Goal: Communication & Community: Share content

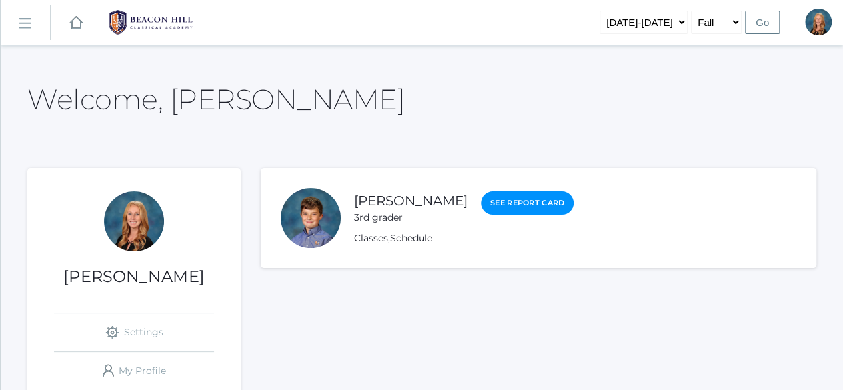
click at [25, 32] on link "icons/ui/navigation/hamburger Created with Sketch." at bounding box center [25, 23] width 49 height 36
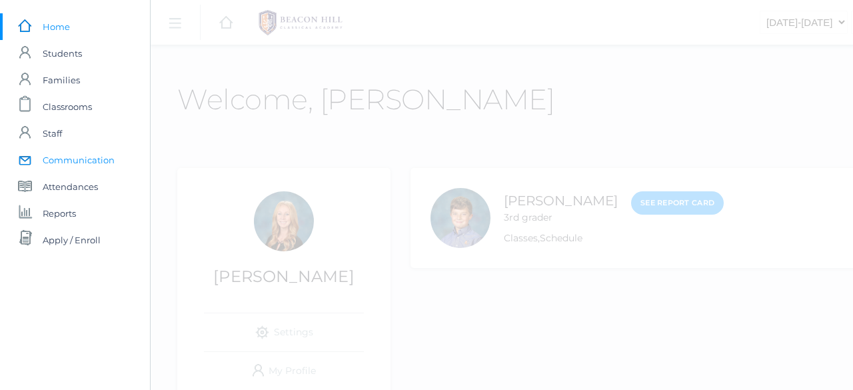
click at [77, 157] on span "Communication" at bounding box center [79, 160] width 72 height 27
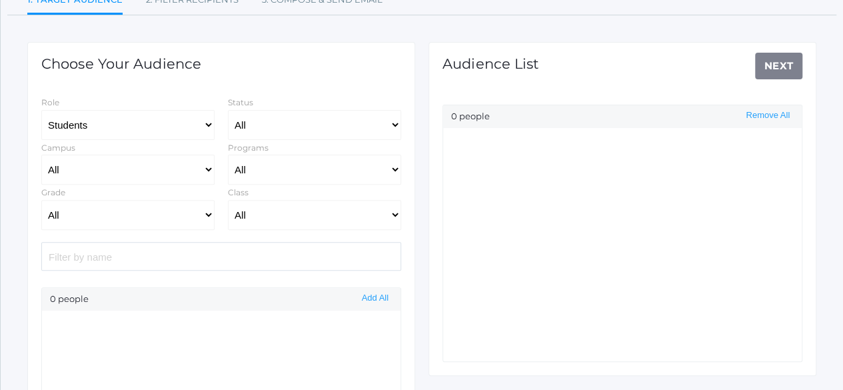
scroll to position [151, 0]
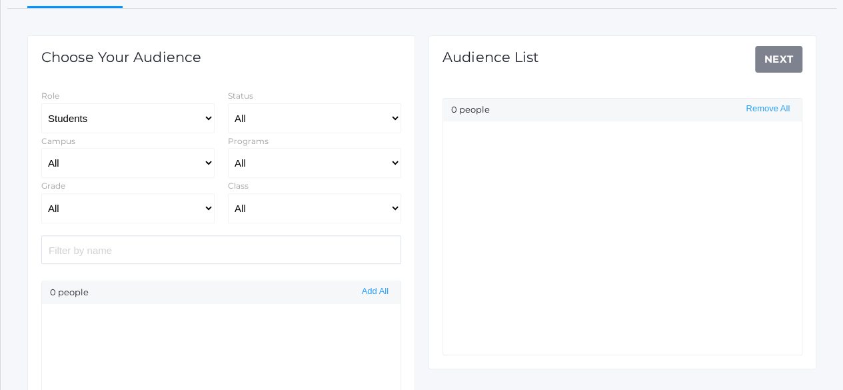
select select "Enrolled"
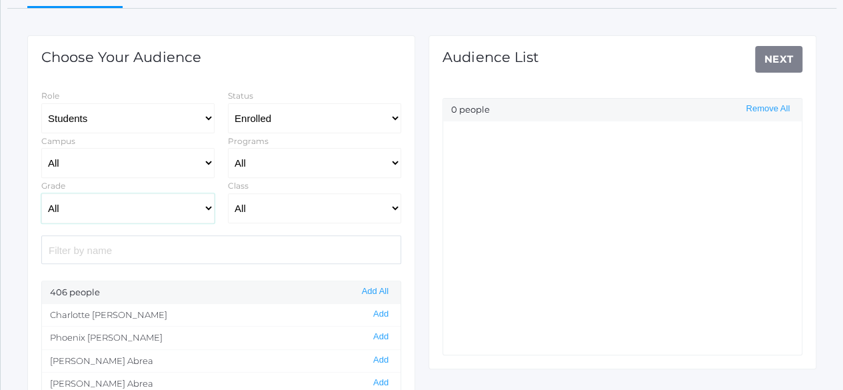
click at [207, 209] on select "All Grammar - Kindergarten - 1st Grade - 2nd Grade - 3rd Grade - 4th Grade - 5t…" at bounding box center [127, 208] width 173 height 30
select select "12"
click at [41, 193] on select "All Grammar - Kindergarten - 1st Grade - 2nd Grade - 3rd Grade - 4th Grade - 5t…" at bounding box center [127, 208] width 173 height 30
click at [376, 291] on button "Add All" at bounding box center [375, 291] width 35 height 11
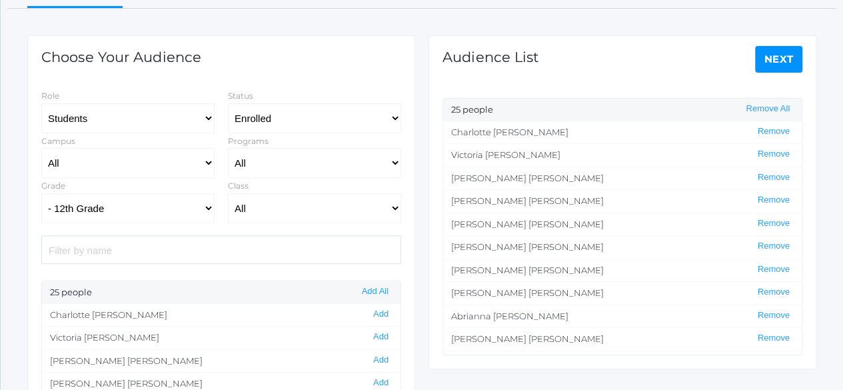
click at [772, 55] on link "Next" at bounding box center [779, 59] width 48 height 27
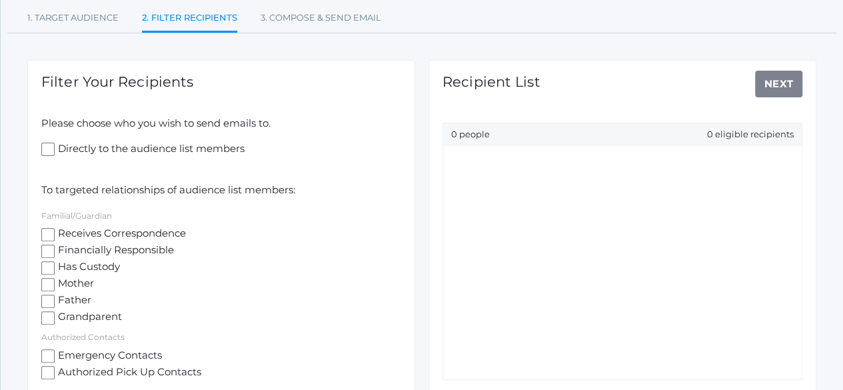
scroll to position [127, 0]
click at [48, 233] on input "Receives Correspondence" at bounding box center [47, 233] width 13 height 13
checkbox input "true"
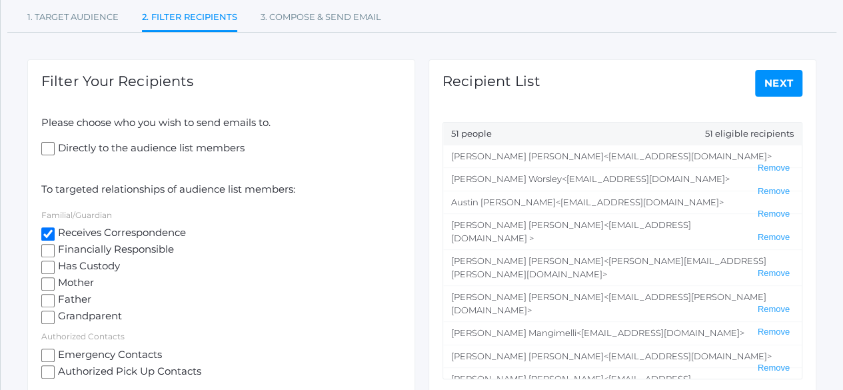
click at [781, 87] on link "Next" at bounding box center [779, 83] width 48 height 27
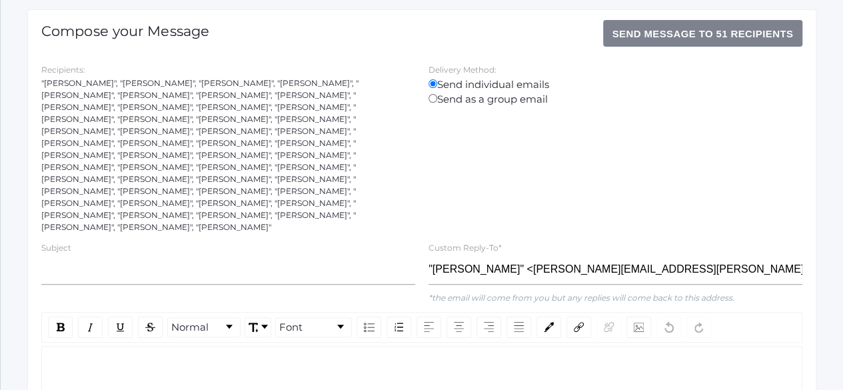
scroll to position [211, 0]
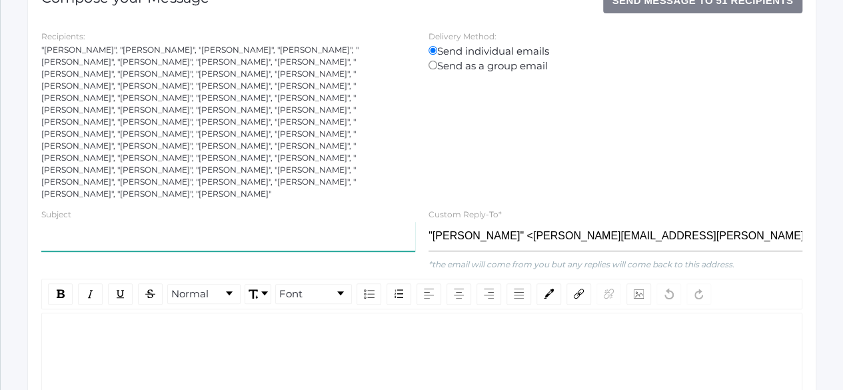
click at [153, 221] on input "text" at bounding box center [228, 236] width 374 height 30
type input "Graduation Date Change"
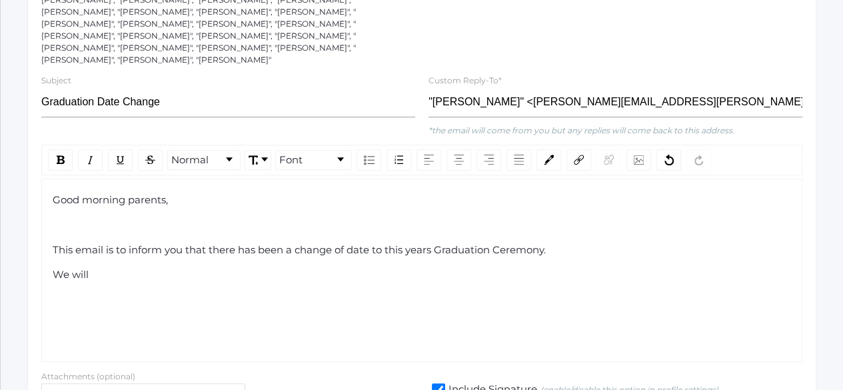
scroll to position [366, 0]
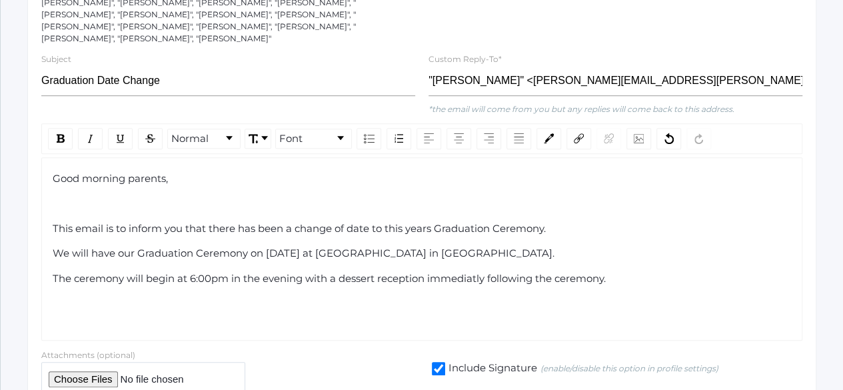
click at [456, 272] on span "The ceremony will begin at 6:00pm in the evening with a dessert reception immed…" at bounding box center [329, 278] width 553 height 13
click at [249, 296] on div "rdw-editor" at bounding box center [422, 303] width 739 height 15
drag, startPoint x: 549, startPoint y: 205, endPoint x: 135, endPoint y: 202, distance: 414.5
click at [135, 246] on div "We will have our Graduation Ceremony on [DATE] at [GEOGRAPHIC_DATA] in [GEOGRAP…" at bounding box center [422, 253] width 739 height 15
click at [71, 128] on div "rdw-inline-control" at bounding box center [60, 138] width 25 height 21
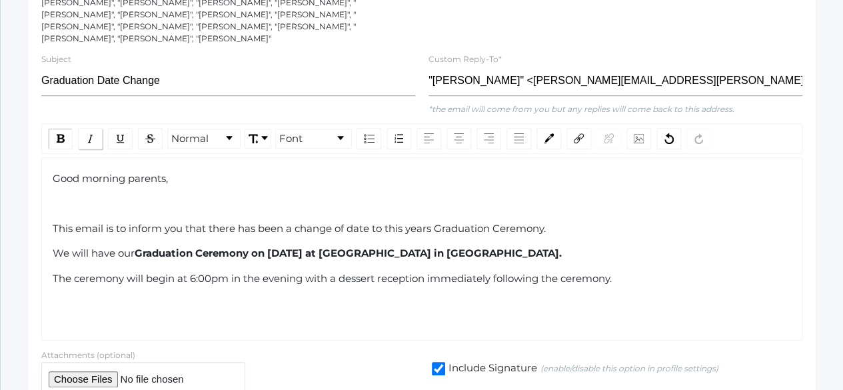
click at [96, 128] on div "rdw-inline-control" at bounding box center [90, 138] width 25 height 21
click at [388, 272] on span "The ceremony will begin at 6:00pm in the evening with a dessert reception immed…" at bounding box center [332, 278] width 559 height 13
click at [624, 271] on div "The ceremony will begin at 6:00pm in the evening with a dessert reception immed…" at bounding box center [422, 278] width 739 height 15
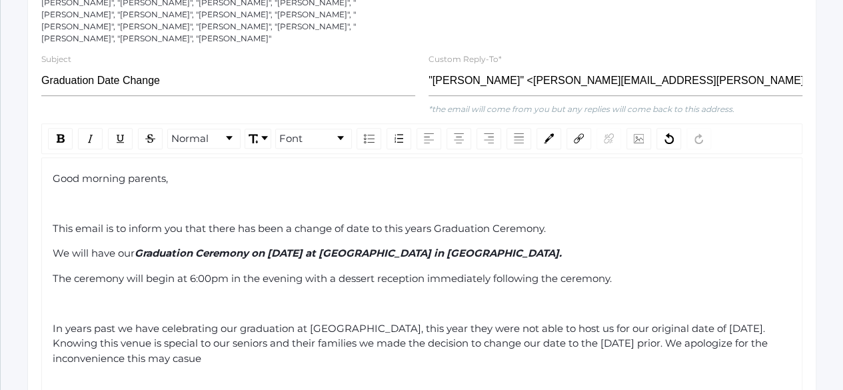
click at [229, 321] on div "In years past we have celebrating our graduation at [GEOGRAPHIC_DATA], this yea…" at bounding box center [422, 343] width 739 height 45
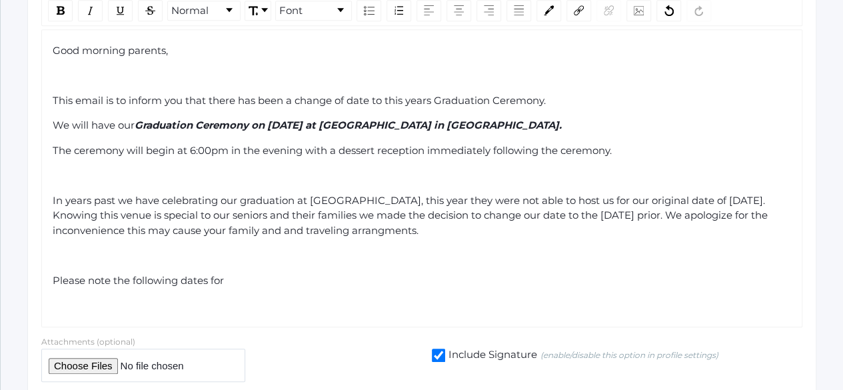
scroll to position [503, 0]
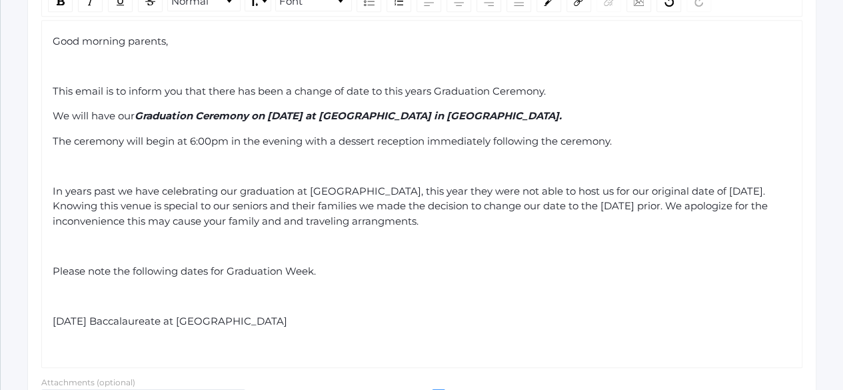
click at [314, 314] on div "[DATE] Baccalaureate at [GEOGRAPHIC_DATA]" at bounding box center [422, 321] width 739 height 15
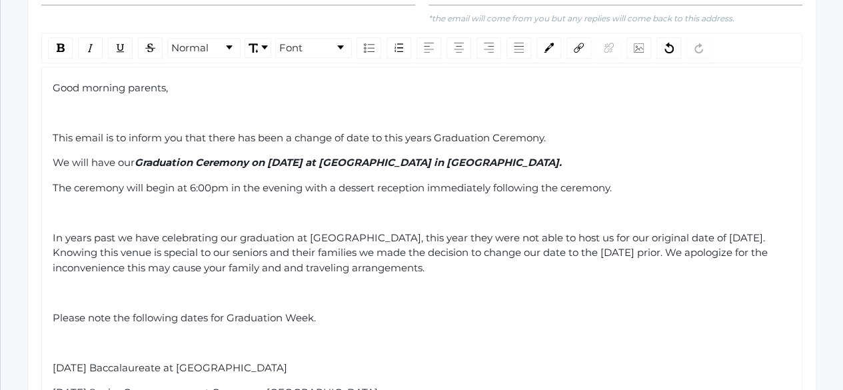
scroll to position [457, 0]
drag, startPoint x: 255, startPoint y: 112, endPoint x: 139, endPoint y: 107, distance: 116.0
click at [139, 155] on span "Graduation Ceremony on [DATE] at [GEOGRAPHIC_DATA] in [GEOGRAPHIC_DATA]." at bounding box center [348, 161] width 427 height 13
click at [269, 231] on span "In years past we have celebrating our graduation at [GEOGRAPHIC_DATA], this yea…" at bounding box center [412, 252] width 718 height 43
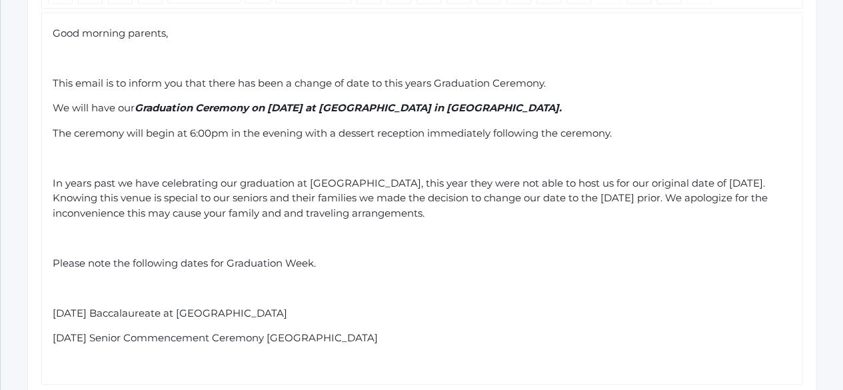
scroll to position [513, 0]
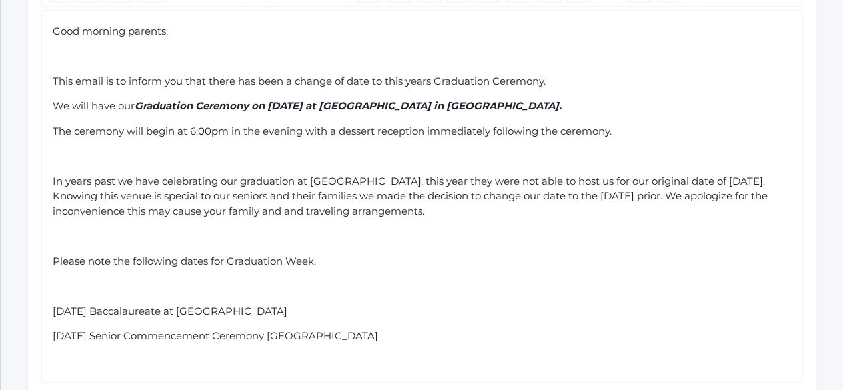
click at [424, 175] on span "In years past we have celebrating our graduation at [GEOGRAPHIC_DATA], this yea…" at bounding box center [412, 196] width 718 height 43
click at [434, 175] on span "In years past we have celebrating our graduation at [GEOGRAPHIC_DATA]. this yea…" at bounding box center [412, 196] width 718 height 43
click at [157, 279] on div "rdw-editor" at bounding box center [422, 286] width 739 height 15
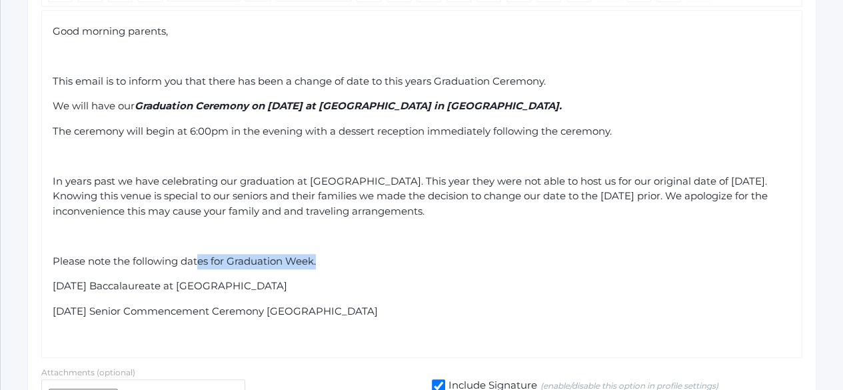
drag, startPoint x: 329, startPoint y: 209, endPoint x: 199, endPoint y: 199, distance: 130.3
click at [199, 199] on div "Good morning parents, This email is to inform you that there has been a change …" at bounding box center [422, 184] width 739 height 320
click at [195, 199] on div "Good morning parents, This email is to inform you that there has been a change …" at bounding box center [422, 184] width 739 height 320
click at [356, 219] on div "Good morning parents, This email is to inform you that there has been a change …" at bounding box center [422, 184] width 739 height 320
click at [325, 254] on div "Please note the following dates for Graduation Week." at bounding box center [422, 261] width 739 height 15
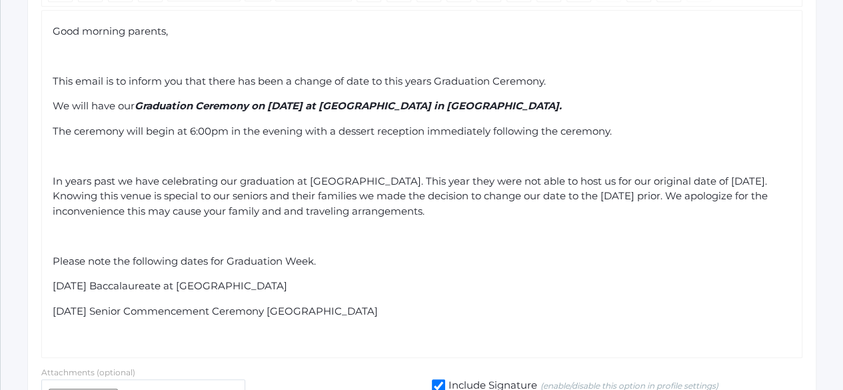
click at [207, 255] on span "Please note the following dates for Graduation Week." at bounding box center [184, 261] width 263 height 13
drag, startPoint x: 223, startPoint y: 209, endPoint x: 57, endPoint y: 207, distance: 166.6
click at [57, 255] on span "Please note the following dates for Graduation Week." at bounding box center [184, 261] width 263 height 13
drag, startPoint x: 189, startPoint y: 209, endPoint x: 41, endPoint y: 195, distance: 148.6
click at [41, 195] on div "Good morning parents, This email is to inform you that there has been a change …" at bounding box center [421, 184] width 761 height 348
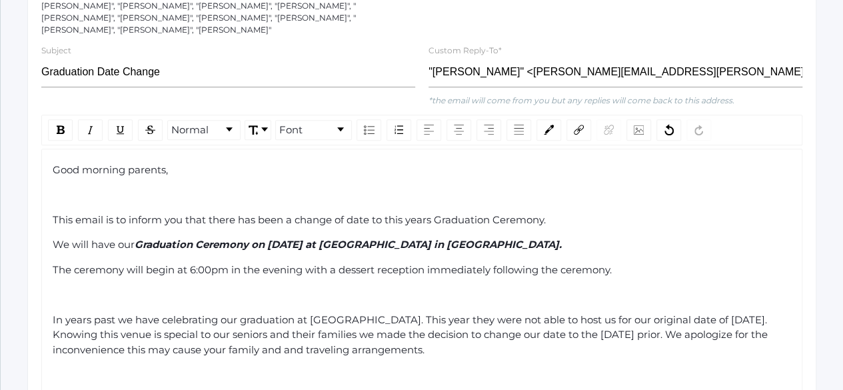
scroll to position [371, 0]
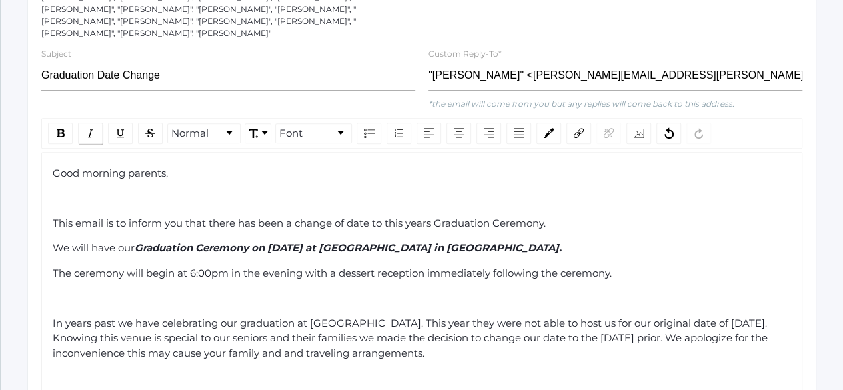
click at [92, 128] on img "rdw-inline-control" at bounding box center [90, 133] width 11 height 11
click at [57, 129] on img "rdw-inline-control" at bounding box center [61, 133] width 8 height 9
click at [233, 370] on div "rdw-editor" at bounding box center [422, 377] width 739 height 15
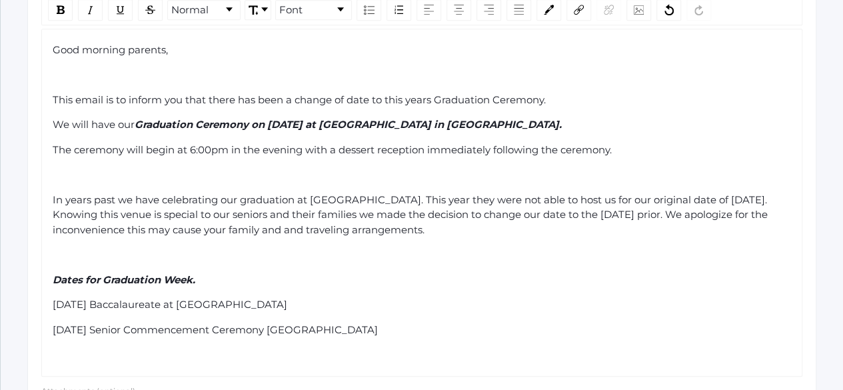
scroll to position [506, 0]
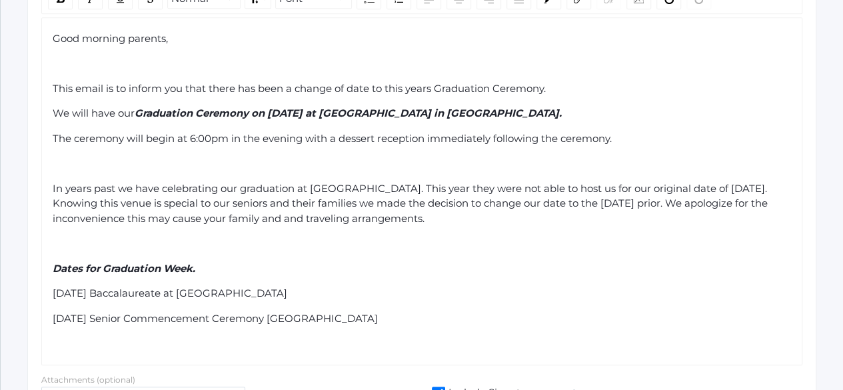
drag, startPoint x: 480, startPoint y: 271, endPoint x: 37, endPoint y: 234, distance: 444.0
click at [37, 234] on div "Normal Font Good morning parents, This email is to inform you that there has be…" at bounding box center [422, 174] width 774 height 382
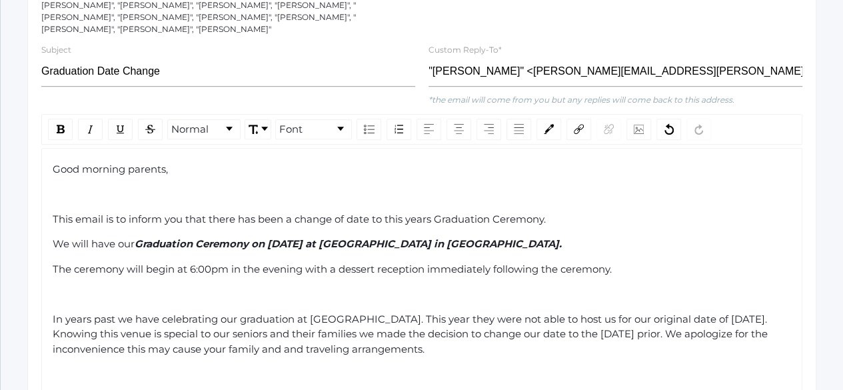
scroll to position [374, 0]
click at [367, 125] on img "rdw-list-control" at bounding box center [369, 129] width 11 height 9
click at [188, 313] on span "In years past we have celebrating our graduation at [GEOGRAPHIC_DATA]. This yea…" at bounding box center [412, 334] width 718 height 43
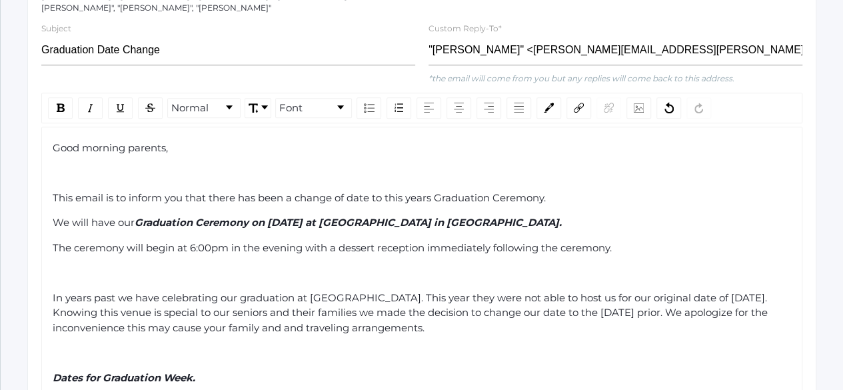
scroll to position [487, 0]
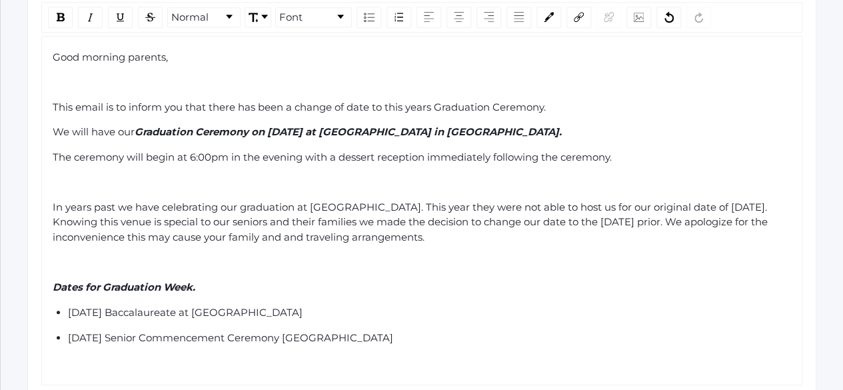
click at [500, 330] on div "[DATE] Senior Commencement Ceremony [GEOGRAPHIC_DATA]" at bounding box center [430, 337] width 724 height 15
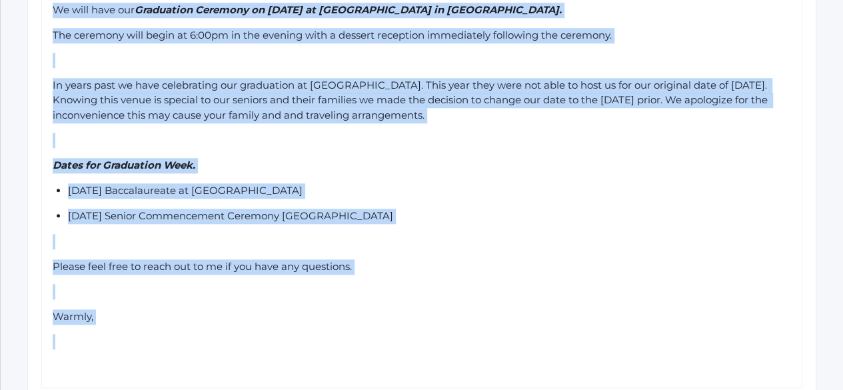
scroll to position [680, 0]
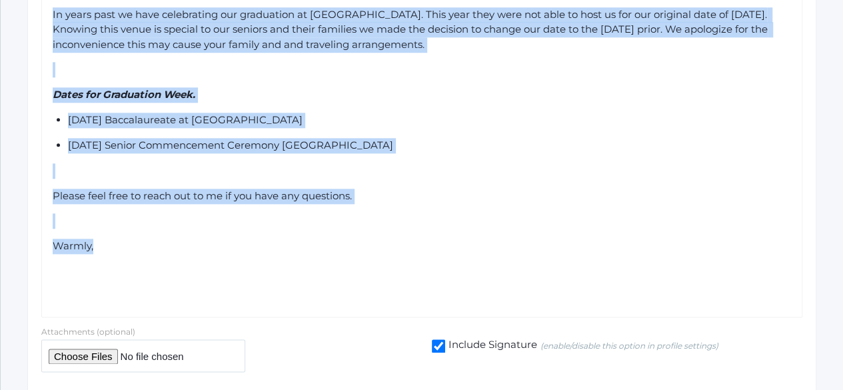
drag, startPoint x: 52, startPoint y: 67, endPoint x: 356, endPoint y: 211, distance: 336.8
click at [356, 211] on div "Good morning parents, This email is to inform you that there has been a change …" at bounding box center [422, 80] width 739 height 446
copy div "Good morning parents, This email is to inform you that there has been a change …"
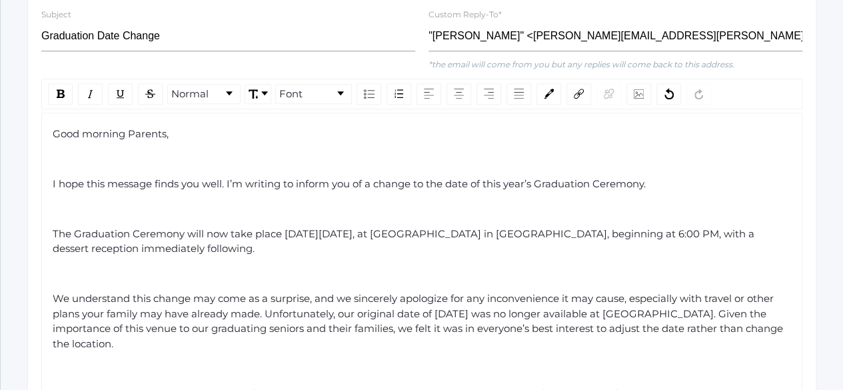
scroll to position [401, 0]
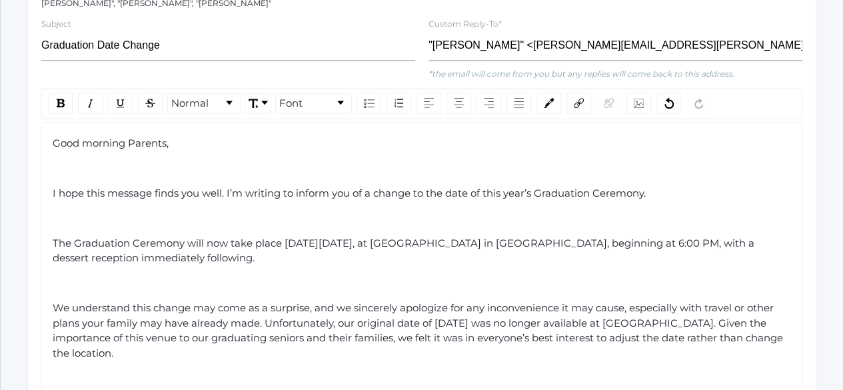
drag, startPoint x: 424, startPoint y: 194, endPoint x: 59, endPoint y: 177, distance: 365.5
drag, startPoint x: 59, startPoint y: 177, endPoint x: 410, endPoint y: 230, distance: 355.7
click at [410, 276] on div "rdw-editor" at bounding box center [422, 283] width 739 height 15
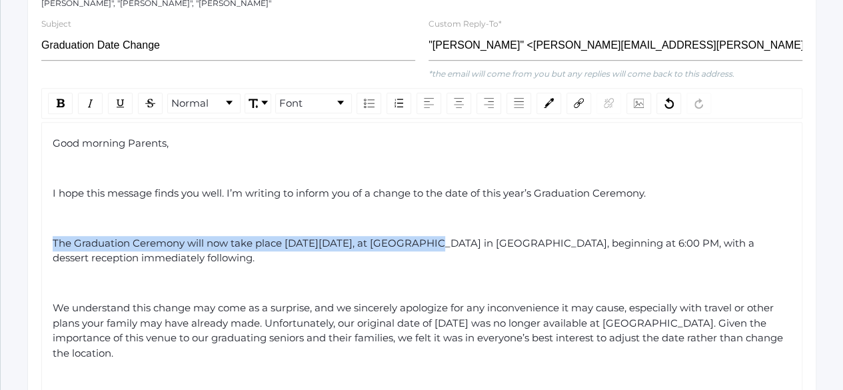
drag, startPoint x: 429, startPoint y: 196, endPoint x: 0, endPoint y: 193, distance: 429.1
click at [0, 193] on div "icons/ui/navigation/hamburger Created with Sketch. icons/ui/navigation/home Cre…" at bounding box center [421, 236] width 843 height 1274
click at [65, 93] on div "rdw-inline-control" at bounding box center [60, 103] width 25 height 21
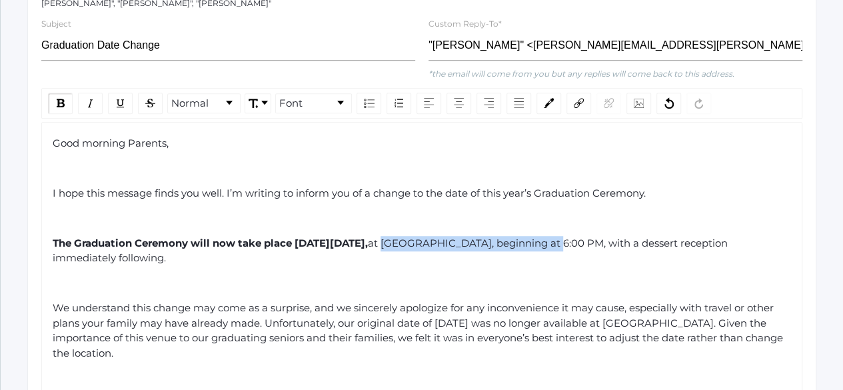
drag, startPoint x: 463, startPoint y: 189, endPoint x: 641, endPoint y: 195, distance: 178.0
click at [641, 237] on span "at [GEOGRAPHIC_DATA], beginning at 6:00 PM, with a dessert reception immediatel…" at bounding box center [392, 251] width 678 height 28
click at [57, 99] on img "rdw-inline-control" at bounding box center [61, 103] width 8 height 9
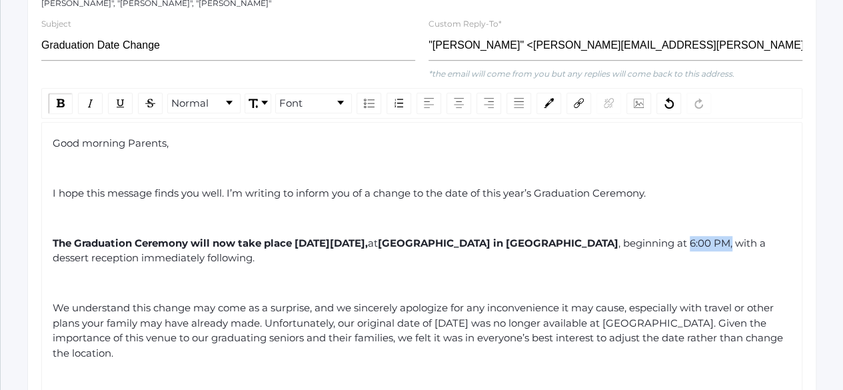
drag, startPoint x: 762, startPoint y: 191, endPoint x: 721, endPoint y: 190, distance: 41.3
click at [721, 237] on span ", beginning at 6:00 PM, with a dessert reception immediately following." at bounding box center [411, 251] width 716 height 28
click at [55, 93] on div "rdw-inline-control" at bounding box center [60, 103] width 25 height 21
click at [236, 237] on span "with a dessert reception immediately following." at bounding box center [409, 251] width 712 height 28
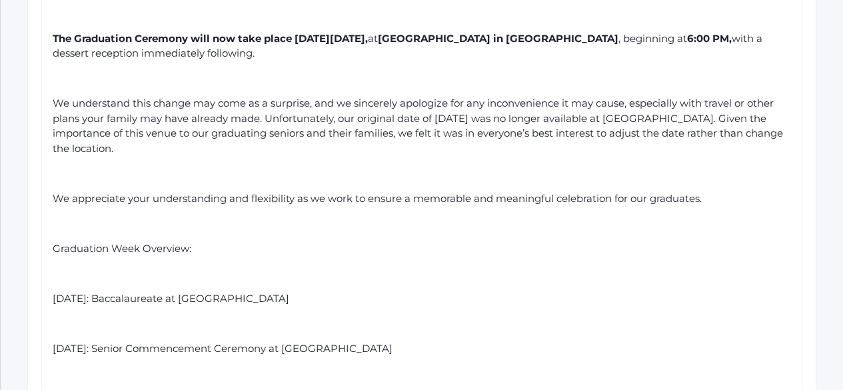
scroll to position [606, 0]
drag, startPoint x: 195, startPoint y: 197, endPoint x: 20, endPoint y: 206, distance: 175.5
click at [20, 206] on div "Communications See Sent Communications 1. Target Audience 2. Filter Recipients …" at bounding box center [422, 38] width 842 height 1164
click at [195, 241] on div "Graduation Week Overview:" at bounding box center [422, 248] width 739 height 15
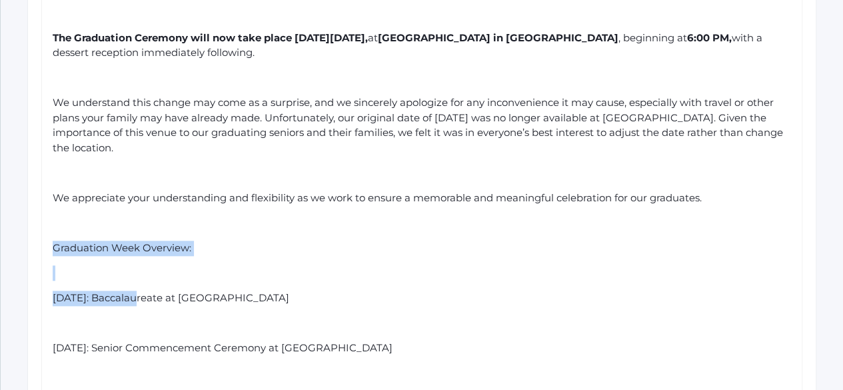
drag, startPoint x: 133, startPoint y: 247, endPoint x: 44, endPoint y: 185, distance: 109.1
click at [44, 185] on div "Good morning Parents, I hope this message finds you well. I’m writing to inform…" at bounding box center [421, 231] width 761 height 628
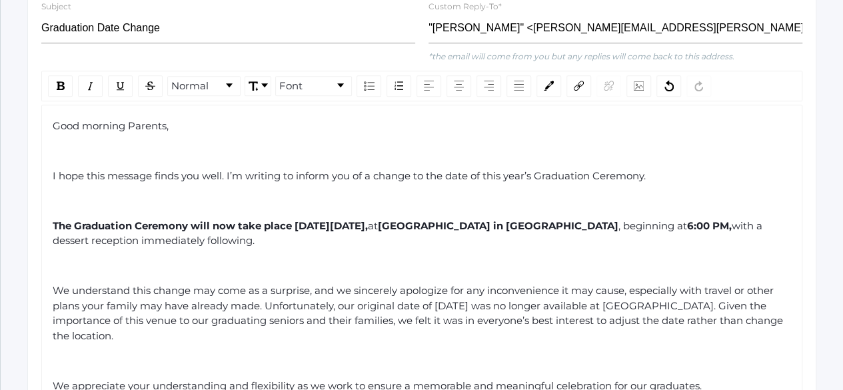
scroll to position [418, 0]
click at [60, 82] on img "rdw-inline-control" at bounding box center [61, 86] width 8 height 9
click at [201, 284] on div "We understand this change may come as a surprise, and we sincerely apologize fo…" at bounding box center [422, 314] width 739 height 60
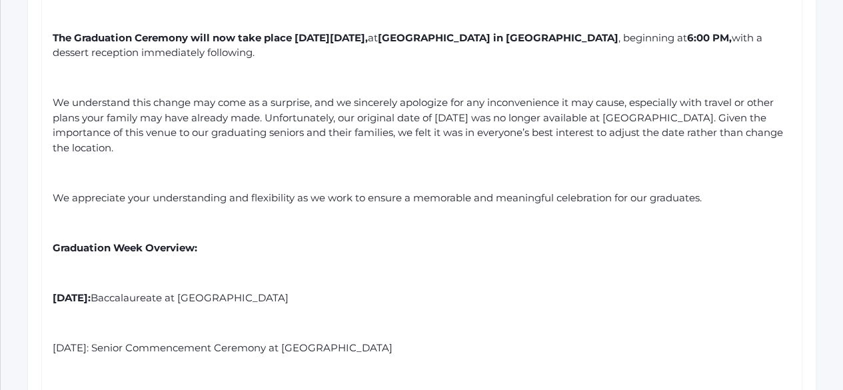
scroll to position [608, 0]
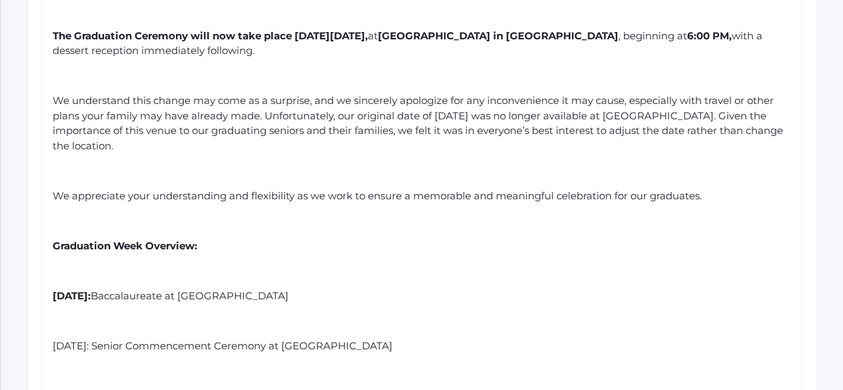
click at [109, 313] on div "rdw-editor" at bounding box center [422, 320] width 739 height 15
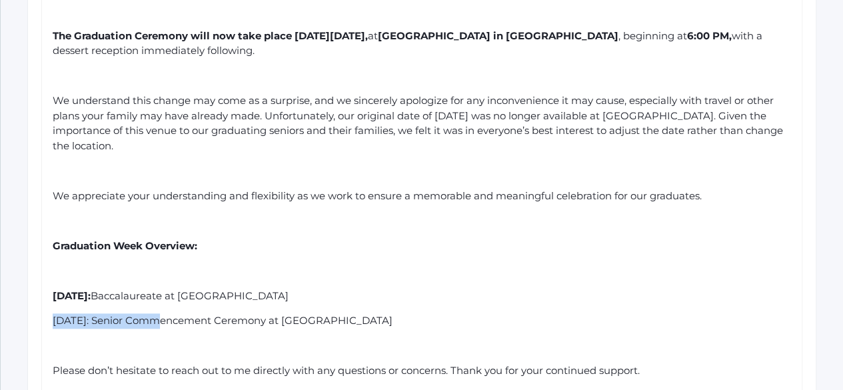
drag, startPoint x: 155, startPoint y: 273, endPoint x: 28, endPoint y: 275, distance: 126.6
click at [28, 275] on div "Compose your Message Send Message to 51 recipients Recipients: "[PERSON_NAME]",…" at bounding box center [421, 85] width 789 height 1014
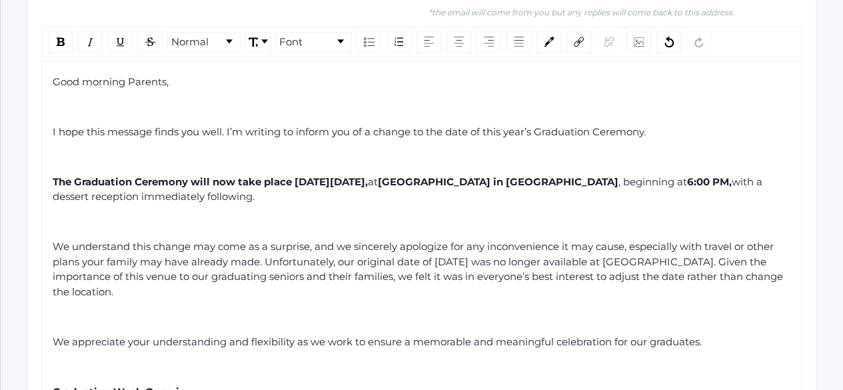
scroll to position [453, 0]
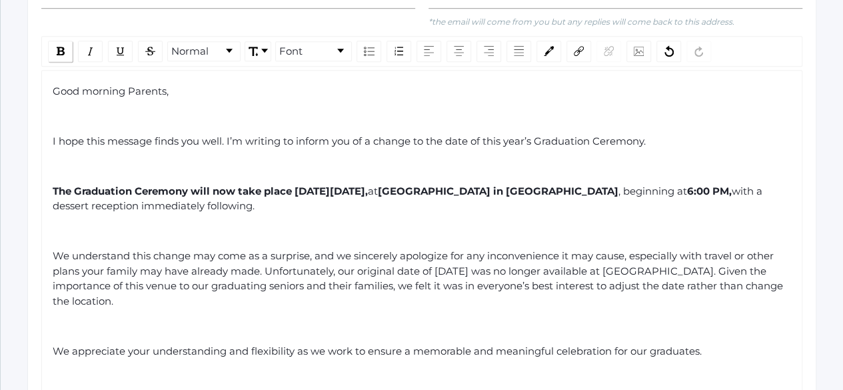
click at [61, 47] on img "rdw-inline-control" at bounding box center [61, 51] width 8 height 9
click at [237, 266] on div "Good morning Parents, I hope this message finds you well. I’m writing to inform…" at bounding box center [422, 371] width 739 height 575
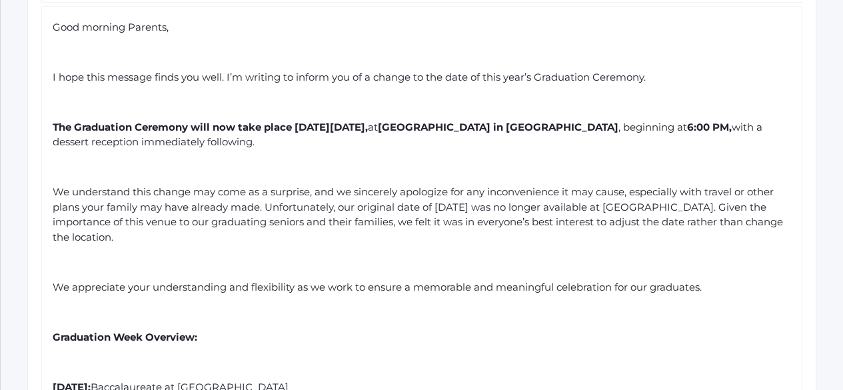
scroll to position [524, 0]
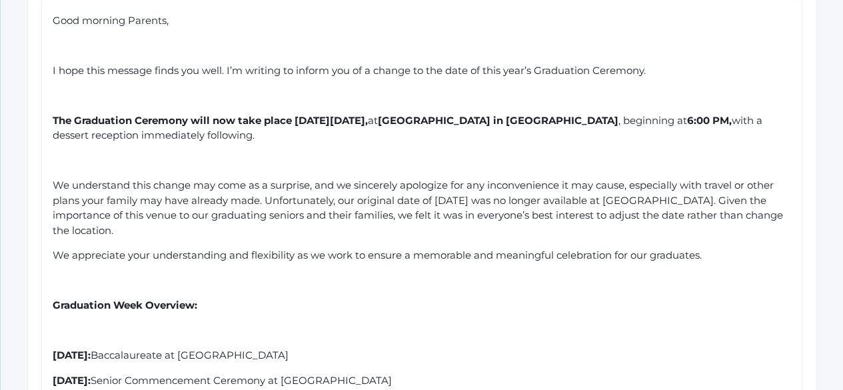
click at [66, 153] on div "rdw-editor" at bounding box center [422, 160] width 739 height 15
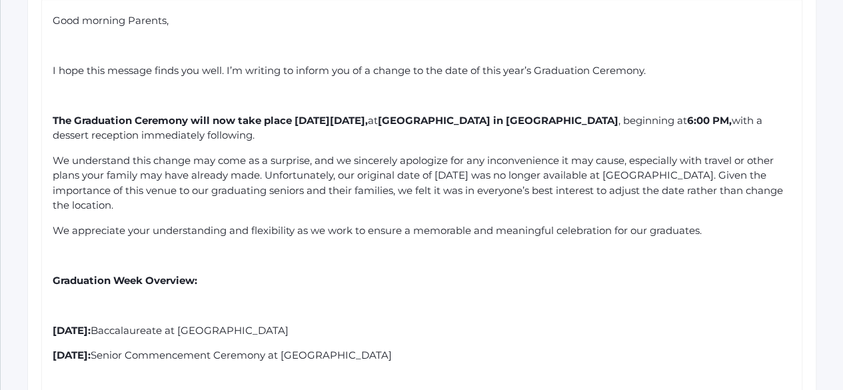
click at [91, 298] on div "rdw-editor" at bounding box center [422, 305] width 739 height 15
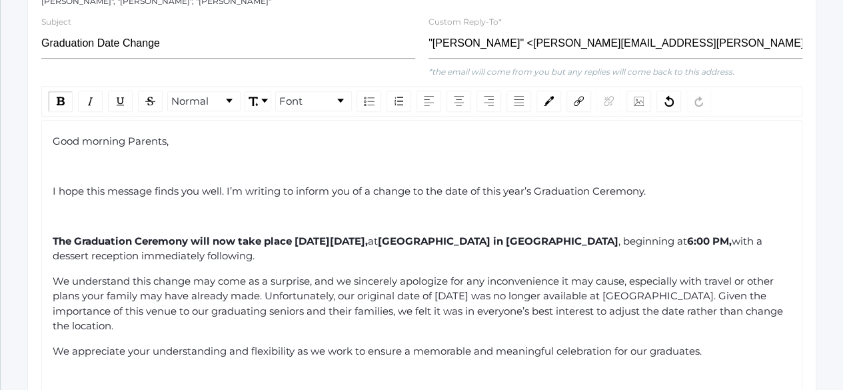
scroll to position [402, 0]
click at [116, 159] on div "rdw-editor" at bounding box center [422, 166] width 739 height 15
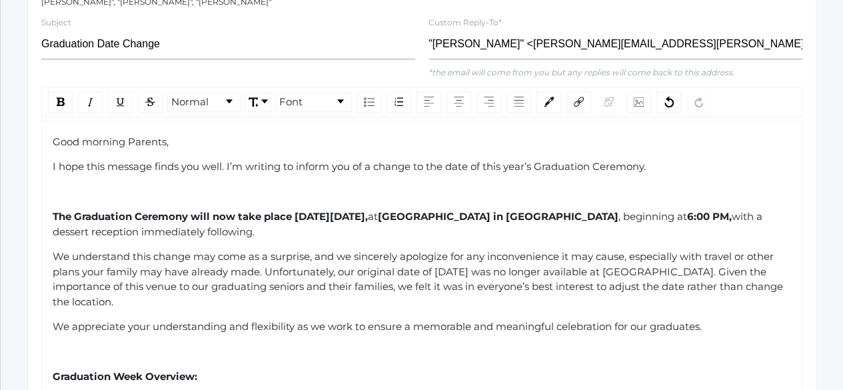
click at [67, 185] on div "rdw-editor" at bounding box center [422, 192] width 739 height 15
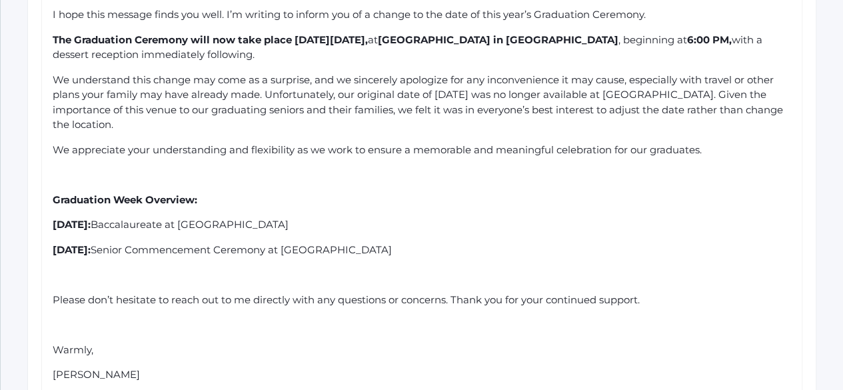
scroll to position [575, 0]
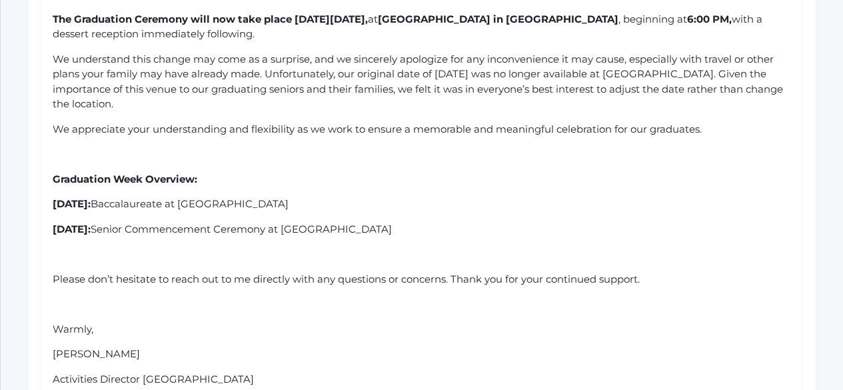
click at [137, 273] on span "Please don’t hesitate to reach out to me directly with any questions or concern…" at bounding box center [346, 279] width 587 height 13
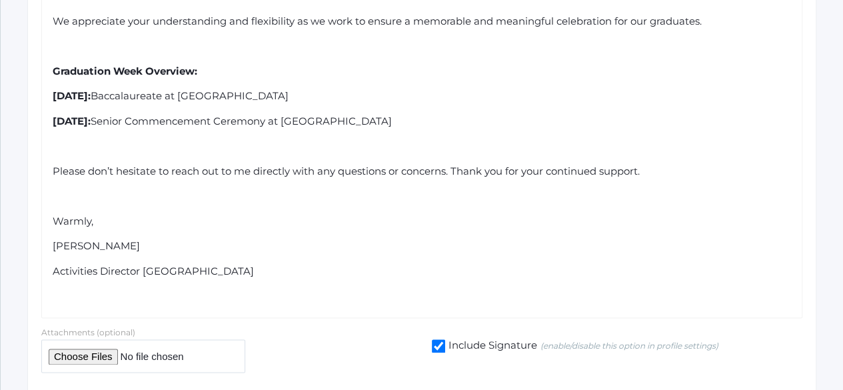
click at [438, 339] on input "Include Signature (enable/disable this option in profile settings)" at bounding box center [438, 345] width 13 height 13
checkbox input "false"
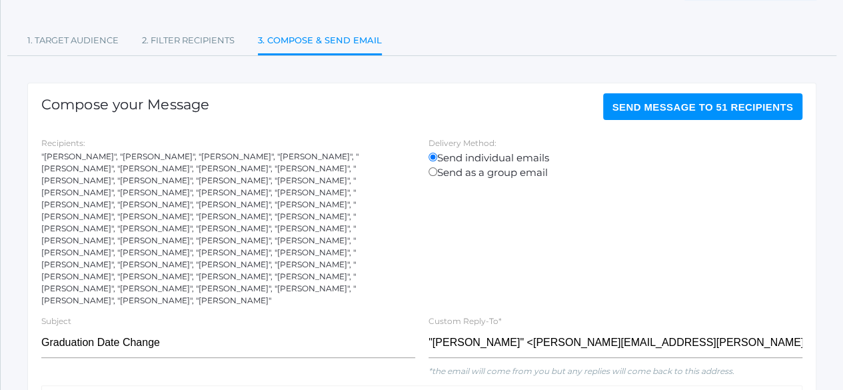
scroll to position [105, 0]
click at [187, 37] on link "2. Filter Recipients" at bounding box center [188, 40] width 93 height 27
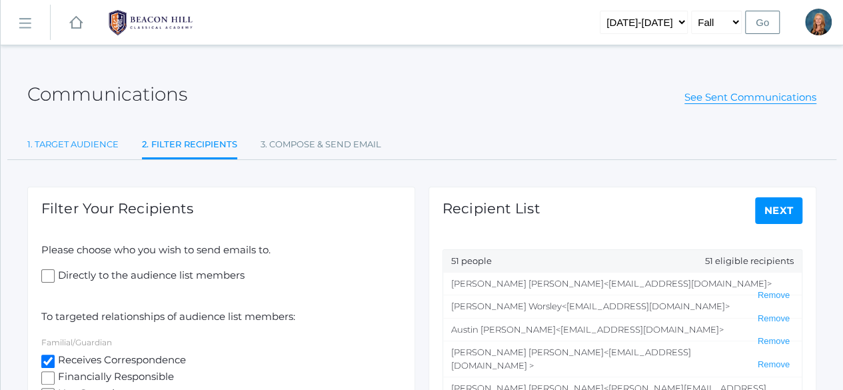
click at [71, 147] on link "1. Target Audience" at bounding box center [72, 144] width 91 height 27
select select "Enrolled"
select select "12"
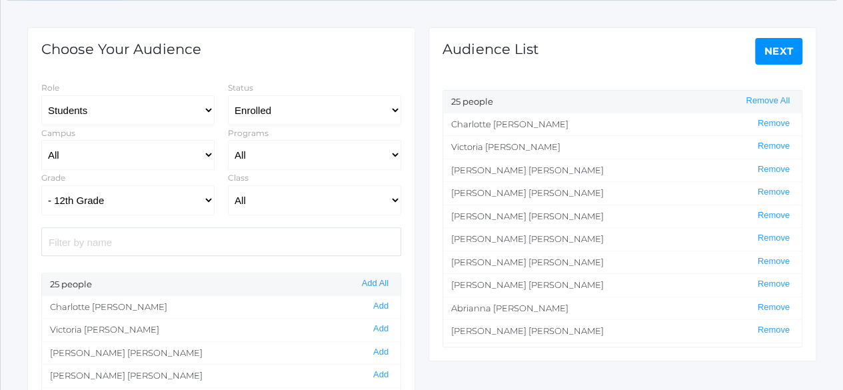
scroll to position [160, 0]
click at [204, 107] on select "Students Staff" at bounding box center [127, 110] width 173 height 30
select select "1"
click at [41, 95] on select "Students Staff" at bounding box center [127, 110] width 173 height 30
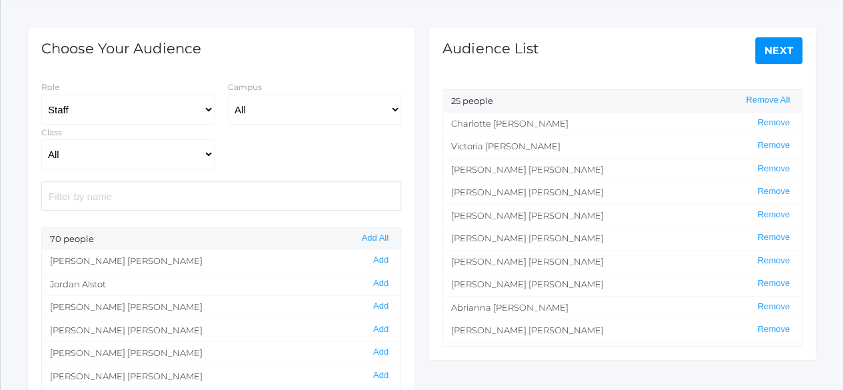
click at [83, 197] on input "search" at bounding box center [221, 195] width 360 height 29
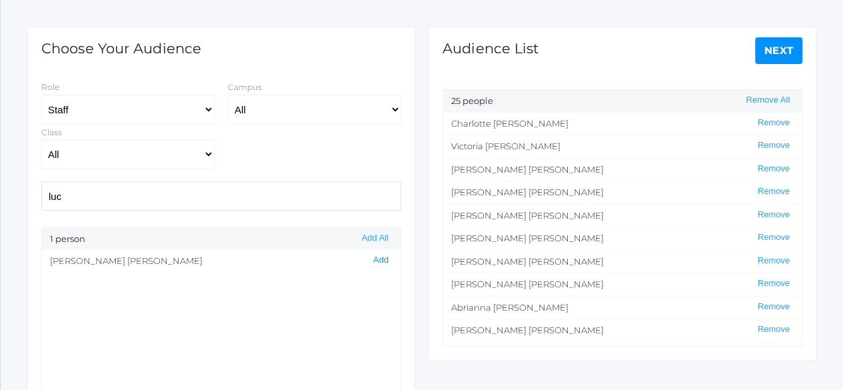
type input "luc"
click at [374, 259] on button "Add" at bounding box center [380, 260] width 23 height 11
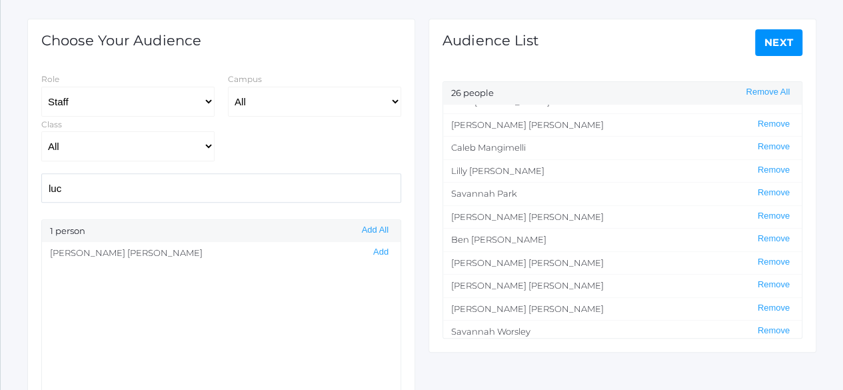
scroll to position [169, 0]
click at [786, 38] on link "Next" at bounding box center [779, 42] width 48 height 27
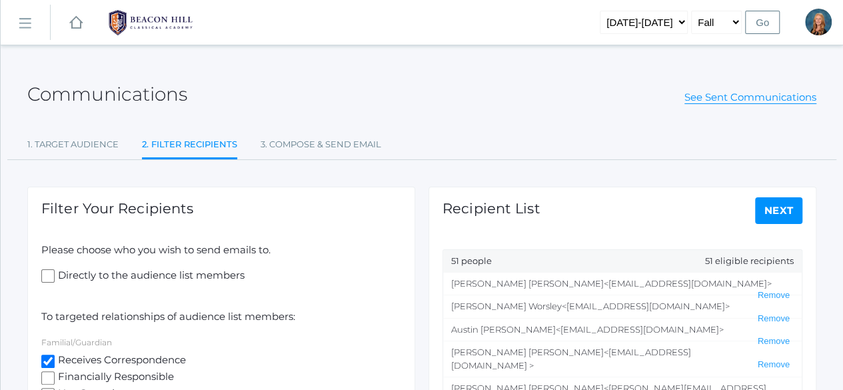
click at [784, 213] on link "Next" at bounding box center [779, 210] width 48 height 27
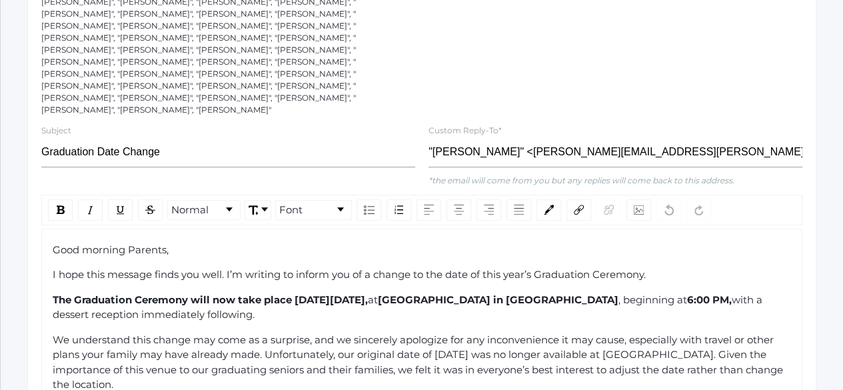
scroll to position [297, 0]
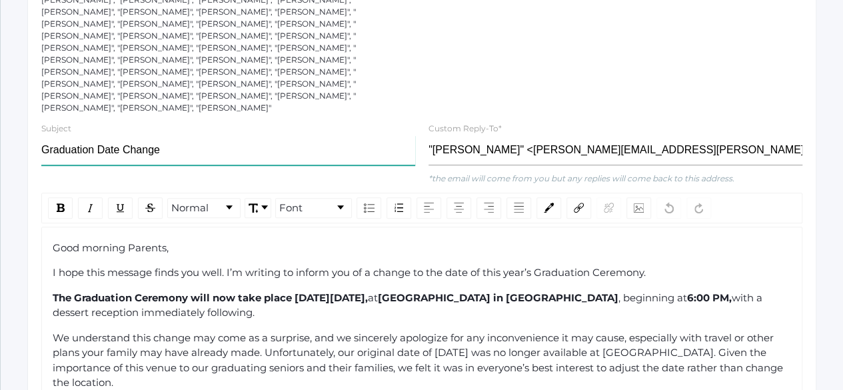
click at [139, 135] on input "Graduation Date Change" at bounding box center [228, 150] width 374 height 30
paste input "Important Update: Change of Date for Graduation Ceremony"
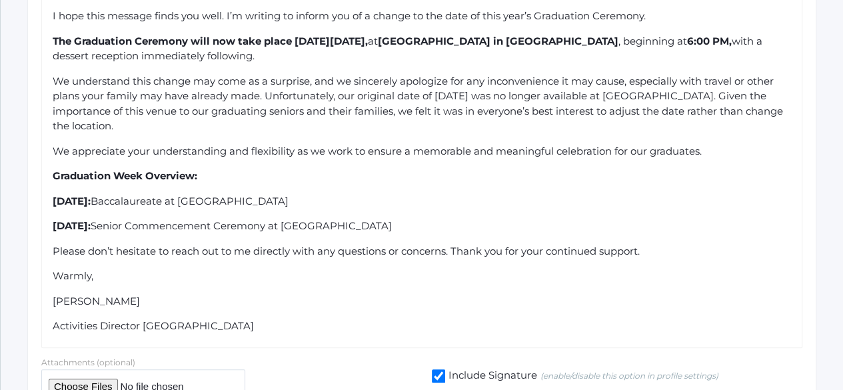
scroll to position [583, 0]
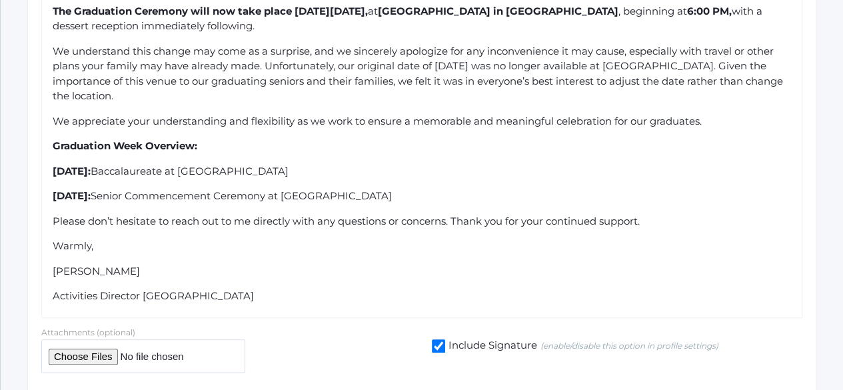
type input "Important Update: Change of Date for Graduation Ceremony"
click at [438, 339] on input "Include Signature (enable/disable this option in profile settings)" at bounding box center [438, 345] width 13 height 13
checkbox input "false"
click at [53, 239] on span "Warmly," at bounding box center [73, 245] width 41 height 13
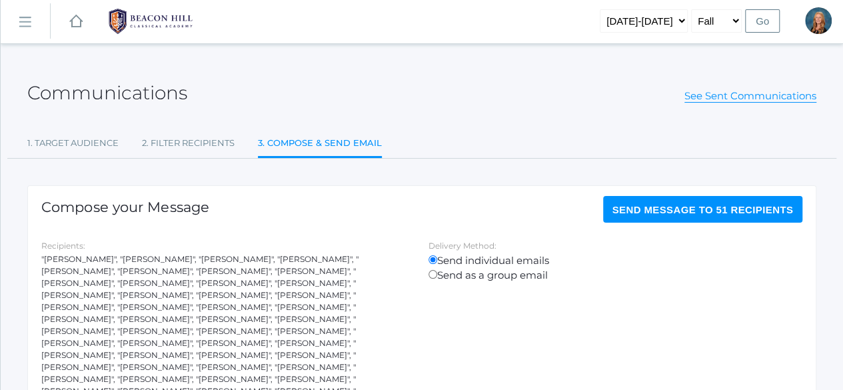
scroll to position [0, 0]
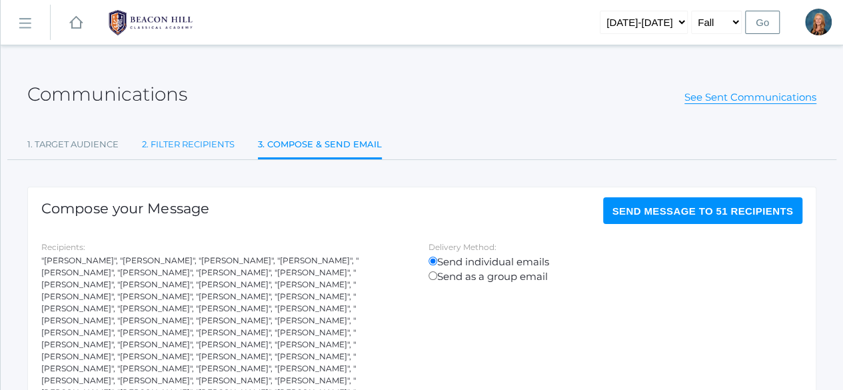
click at [185, 138] on link "2. Filter Recipients" at bounding box center [188, 144] width 93 height 27
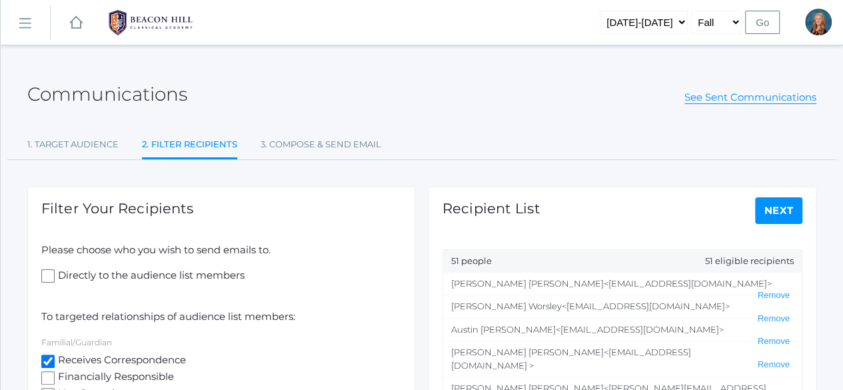
click at [785, 211] on link "Next" at bounding box center [779, 210] width 48 height 27
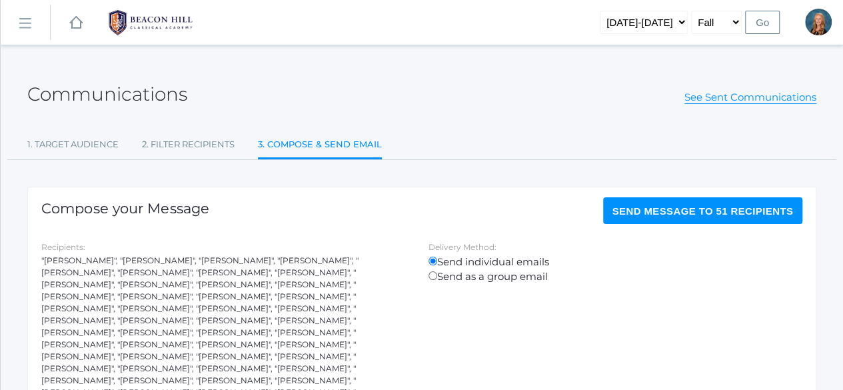
click at [701, 207] on span "Send Message to 51 recipients" at bounding box center [702, 210] width 181 height 11
